Goal: Task Accomplishment & Management: Use online tool/utility

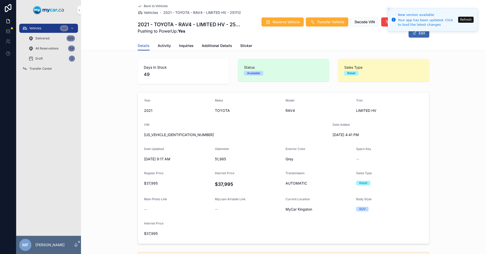
click at [144, 14] on span "Vehicles" at bounding box center [151, 12] width 14 height 5
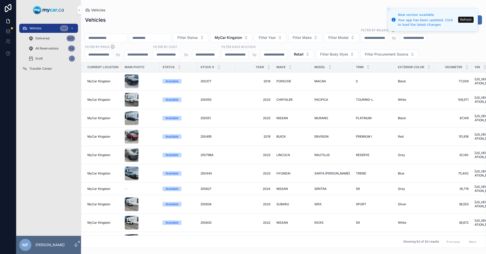
click at [126, 36] on input "scrollable content" at bounding box center [105, 37] width 41 height 7
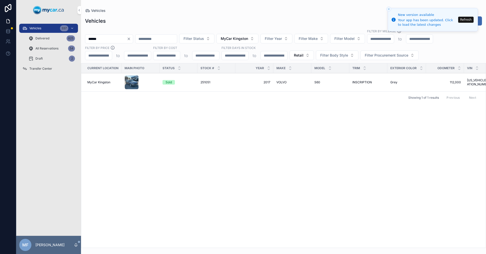
drag, startPoint x: 121, startPoint y: 39, endPoint x: 39, endPoint y: 39, distance: 81.9
click at [39, 39] on div "Vehicles 337 Delivered 825 All Reservations 54 Draft 2 Transfer Center MF Mike …" at bounding box center [250, 127] width 469 height 254
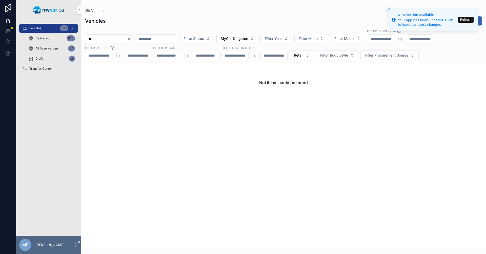
type input "*"
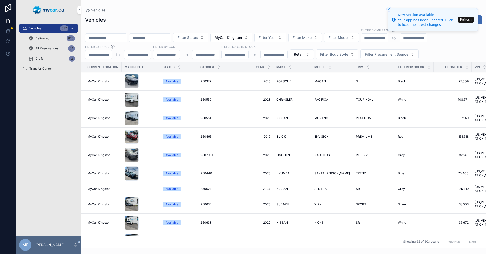
click at [348, 36] on span "Filter Model" at bounding box center [338, 37] width 20 height 5
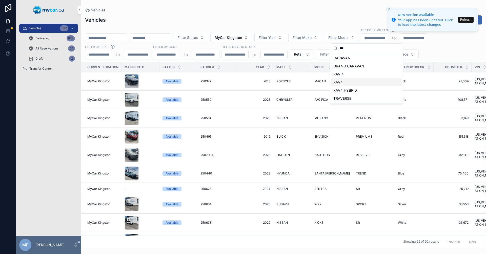
type input "***"
click at [336, 83] on span "RAV4" at bounding box center [337, 82] width 9 height 5
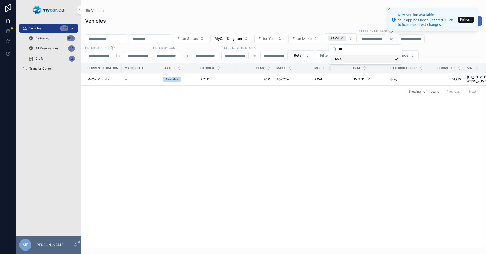
click at [213, 79] on div "251112 251112" at bounding box center [216, 79] width 32 height 4
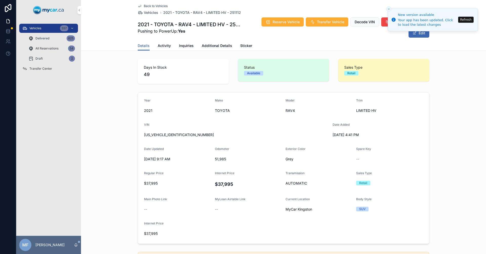
click at [467, 19] on button "Refresh" at bounding box center [465, 20] width 15 height 6
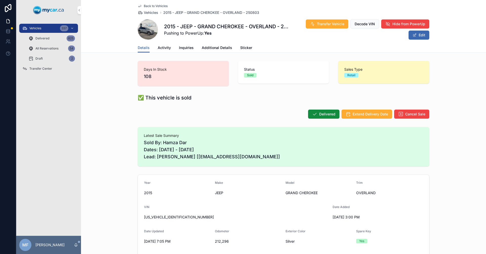
scroll to position [152, 0]
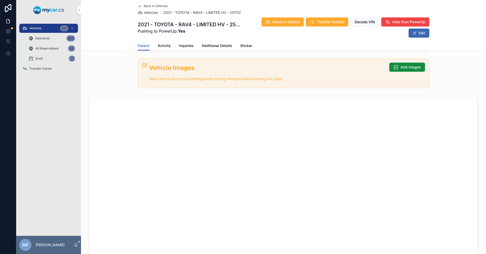
scroll to position [152, 0]
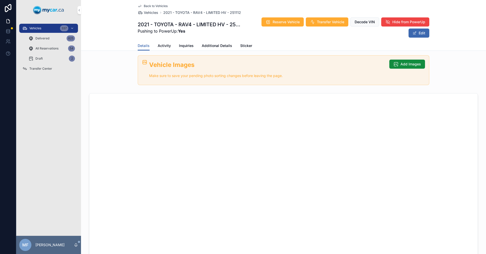
click at [403, 62] on button "Add Images" at bounding box center [407, 64] width 36 height 9
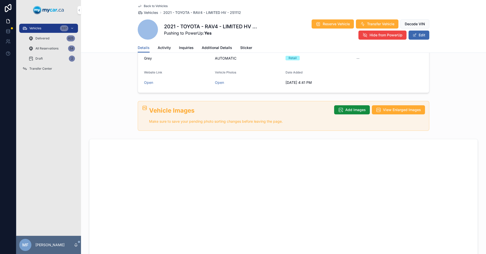
scroll to position [103, 0]
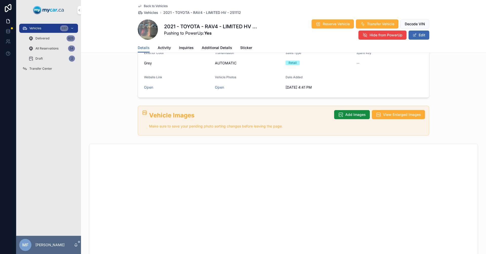
click at [343, 106] on div "Vehicle Images Make sure to save your pending photo sorting changes before leav…" at bounding box center [283, 121] width 291 height 30
click at [349, 113] on button "Add Images" at bounding box center [352, 114] width 36 height 9
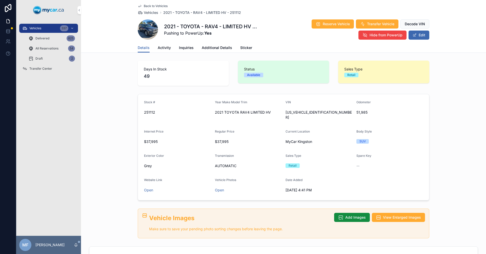
scroll to position [0, 0]
